Goal: Task Accomplishment & Management: Manage account settings

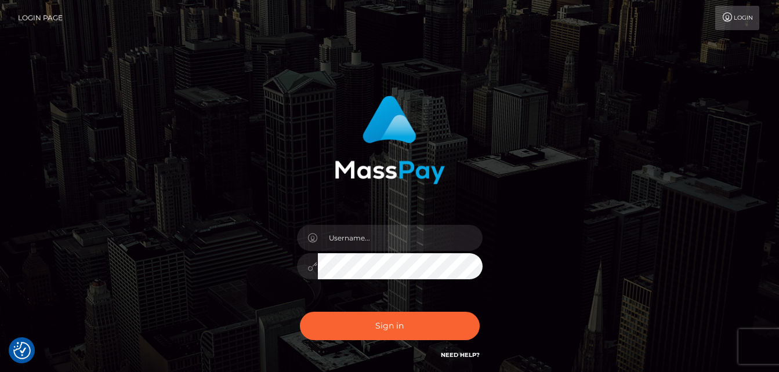
checkbox input "true"
type input "goddessevagenesis@gmail.com"
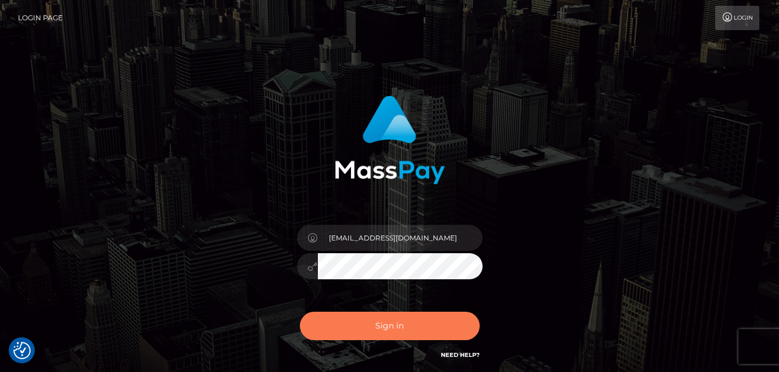
click at [386, 325] on button "Sign in" at bounding box center [390, 326] width 180 height 28
